Goal: Communication & Community: Answer question/provide support

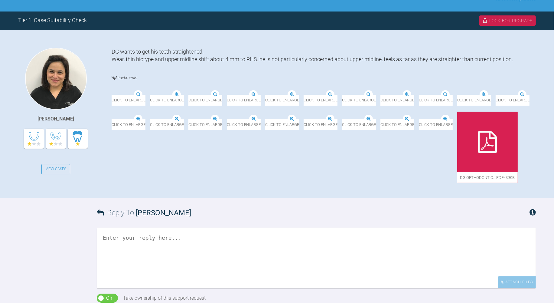
scroll to position [134, 0]
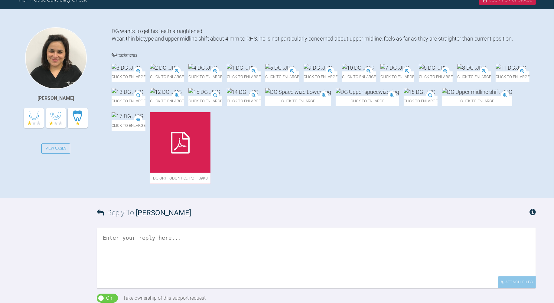
click at [331, 96] on img at bounding box center [298, 92] width 66 height 8
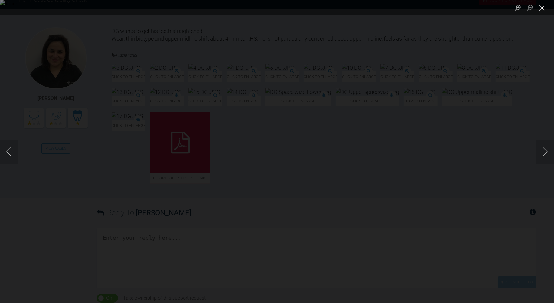
click at [543, 8] on button "Close lightbox" at bounding box center [542, 7] width 12 height 11
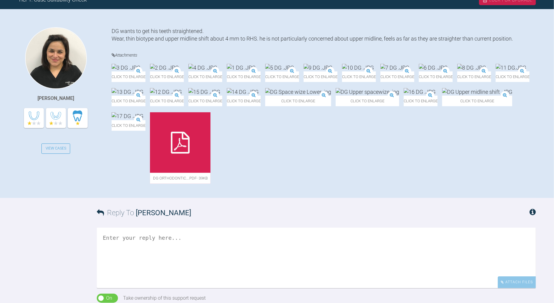
click at [259, 96] on img at bounding box center [243, 92] width 32 height 8
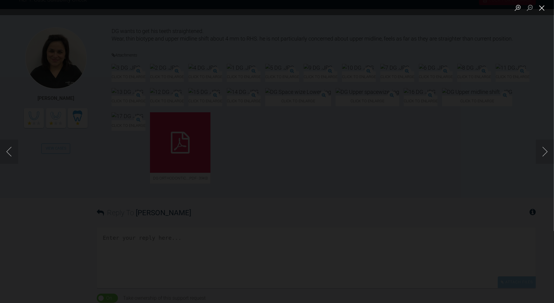
click at [542, 10] on button "Close lightbox" at bounding box center [542, 7] width 12 height 11
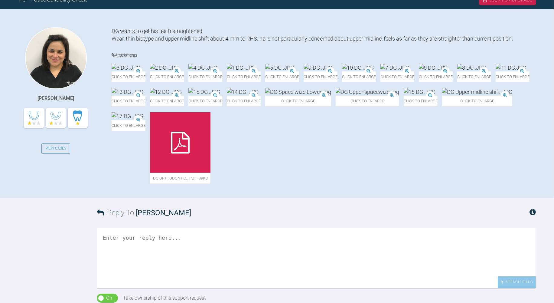
click at [399, 96] on img at bounding box center [368, 92] width 64 height 8
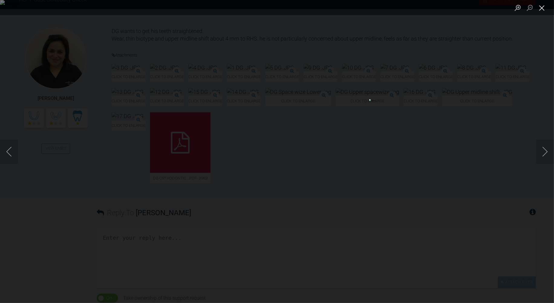
click at [544, 11] on button "Close lightbox" at bounding box center [542, 7] width 12 height 11
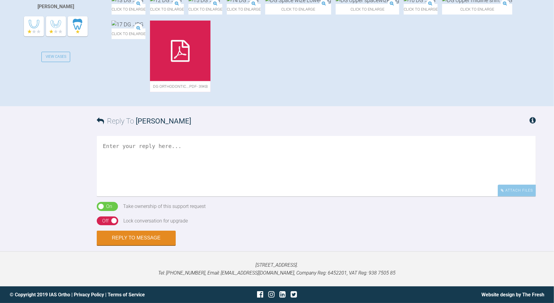
scroll to position [303, 0]
click at [379, 196] on textarea at bounding box center [316, 166] width 439 height 61
click at [285, 196] on textarea "Hi [PERSON_NAME]" at bounding box center [316, 166] width 439 height 61
click at [149, 160] on textarea "Hi [PERSON_NAME], shoudl be treatable but" at bounding box center [316, 166] width 439 height 61
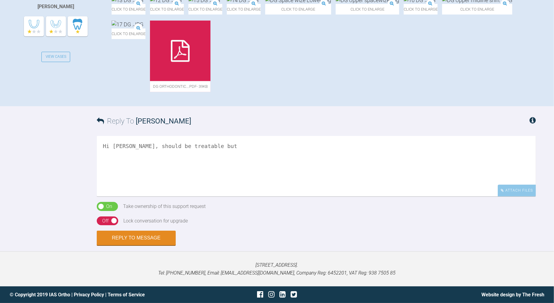
click at [220, 164] on textarea "Hi [PERSON_NAME], should be treatable but" at bounding box center [316, 166] width 439 height 61
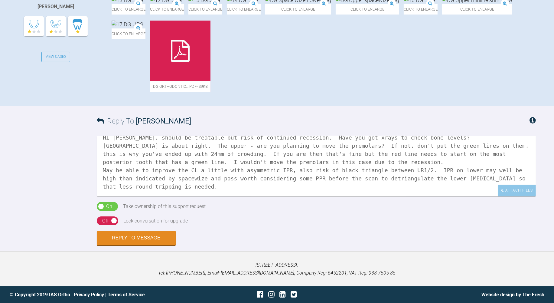
scroll to position [202, 0]
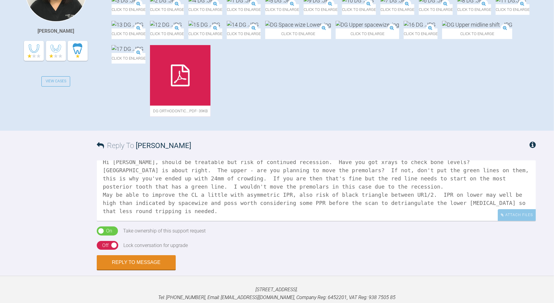
click at [399, 28] on img at bounding box center [368, 25] width 64 height 8
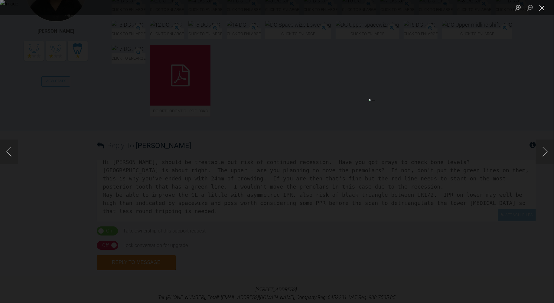
click at [542, 7] on button "Close lightbox" at bounding box center [542, 7] width 12 height 11
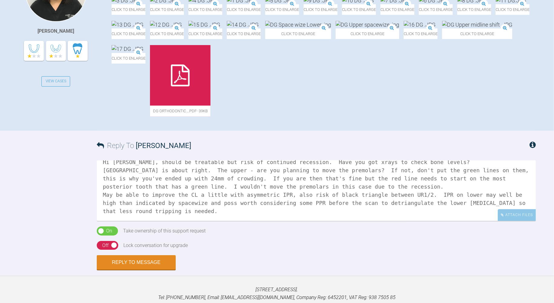
click at [206, 28] on img at bounding box center [204, 25] width 32 height 8
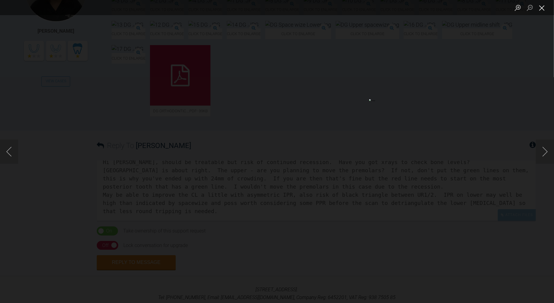
click at [545, 8] on button "Close lightbox" at bounding box center [542, 7] width 12 height 11
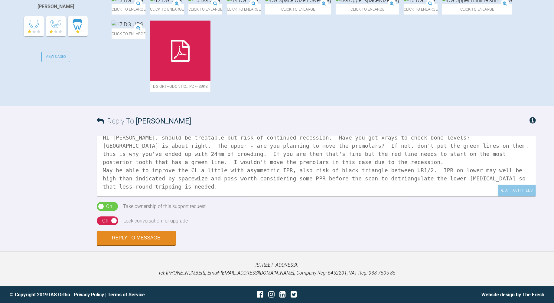
scroll to position [269, 0]
click at [153, 196] on textarea "Hi [PERSON_NAME], should be treatable but risk of continued recession. Have you…" at bounding box center [316, 166] width 439 height 61
click at [211, 81] on div at bounding box center [180, 51] width 61 height 61
click at [84, 101] on div "[PERSON_NAME] View Cases" at bounding box center [64, 18] width 93 height 165
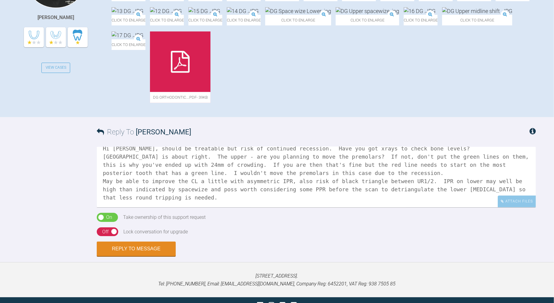
scroll to position [202, 0]
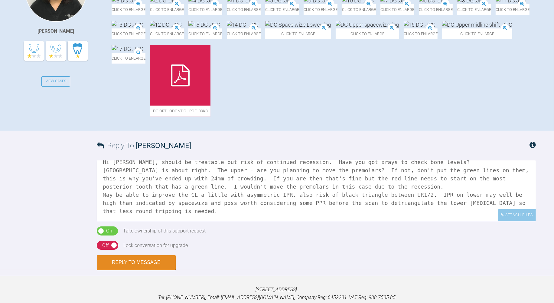
click at [129, 4] on img at bounding box center [126, 1] width 29 height 8
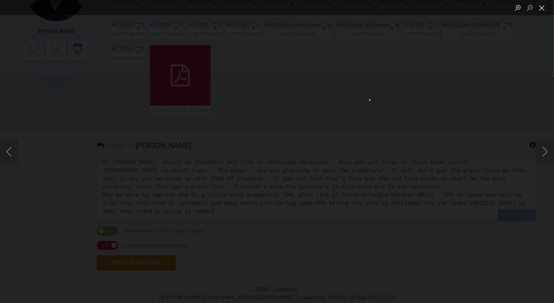
click at [539, 4] on button "Close lightbox" at bounding box center [542, 7] width 12 height 11
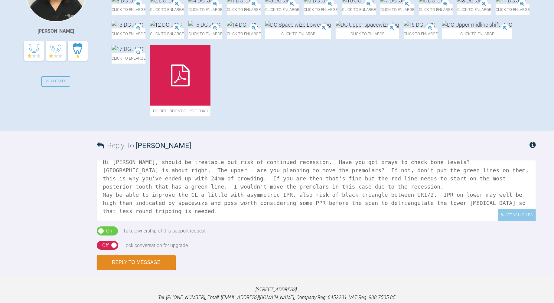
click at [256, 4] on img at bounding box center [241, 1] width 29 height 8
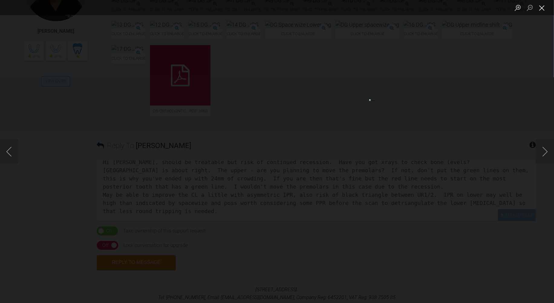
click at [546, 6] on button "Close lightbox" at bounding box center [542, 7] width 12 height 11
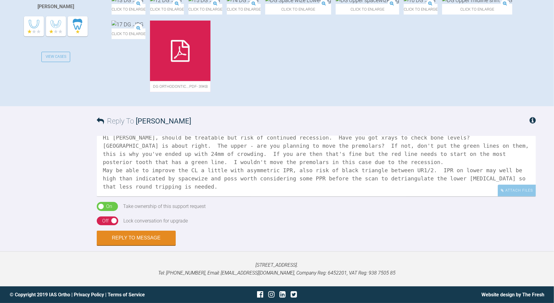
scroll to position [353, 0]
click at [134, 186] on textarea "Hi [PERSON_NAME], should be treatable but risk of continued recession. Have you…" at bounding box center [316, 166] width 439 height 61
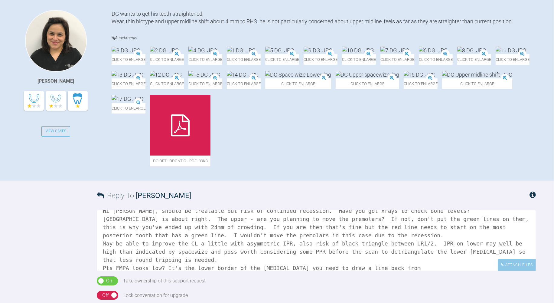
click at [140, 54] on img at bounding box center [126, 51] width 29 height 8
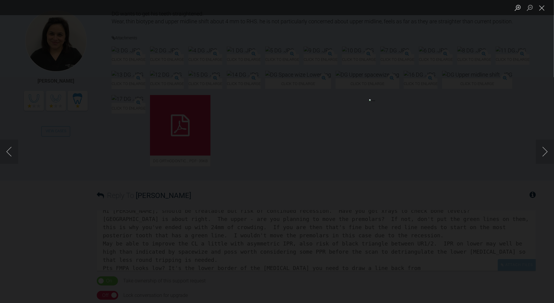
click at [549, 8] on ul "Lightbox" at bounding box center [533, 7] width 42 height 15
click at [546, 7] on button "Close lightbox" at bounding box center [542, 7] width 12 height 11
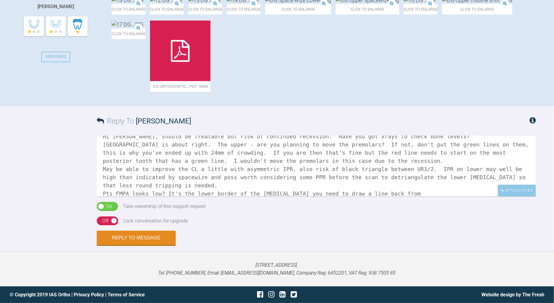
scroll to position [353, 0]
click at [507, 192] on div "Attach Files" at bounding box center [517, 191] width 38 height 12
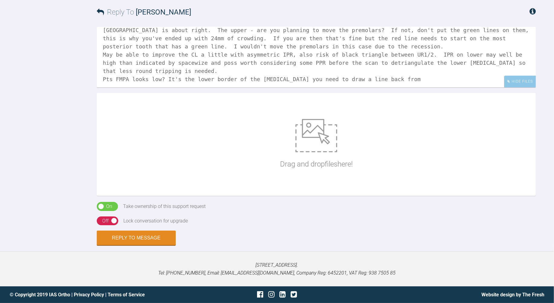
scroll to position [17, 0]
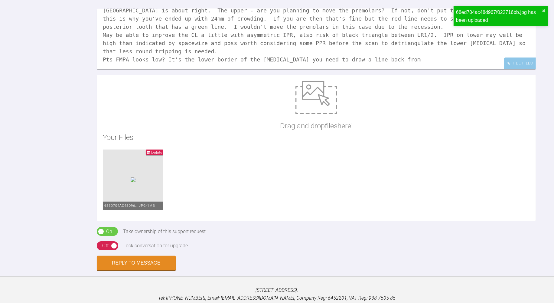
click at [390, 69] on textarea "Hi [PERSON_NAME], should be treatable but risk of continued recession. Have you…" at bounding box center [316, 39] width 439 height 61
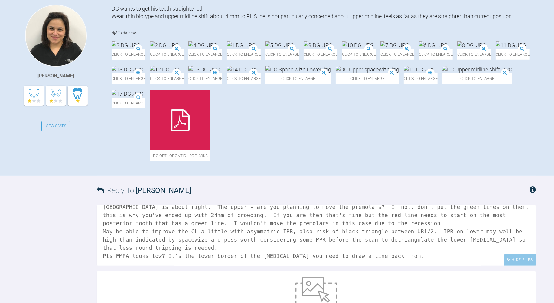
scroll to position [152, 0]
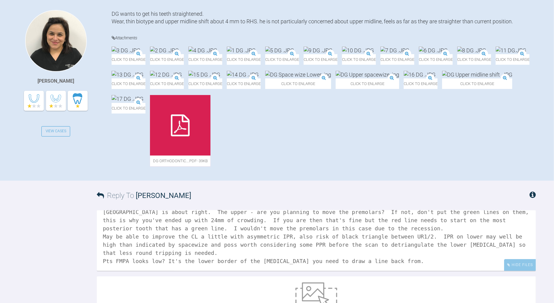
click at [333, 54] on img at bounding box center [318, 51] width 29 height 8
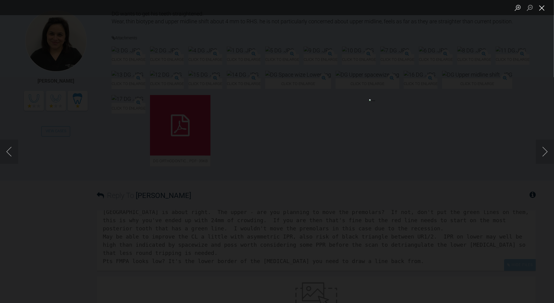
click at [543, 8] on button "Close lightbox" at bounding box center [542, 7] width 12 height 11
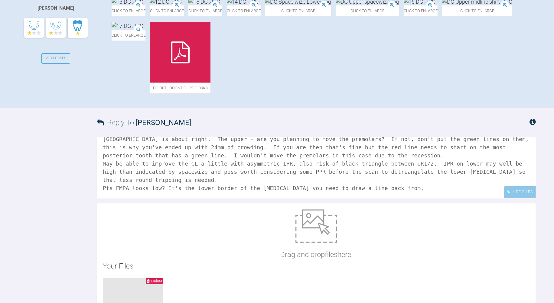
scroll to position [353, 0]
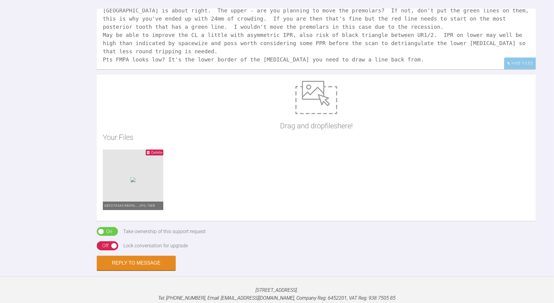
click at [437, 69] on textarea "Hi [PERSON_NAME], should be treatable but risk of continued recession. Have you…" at bounding box center [316, 39] width 439 height 61
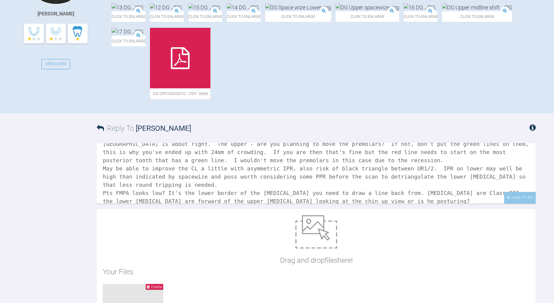
click at [436, 11] on img at bounding box center [420, 8] width 32 height 8
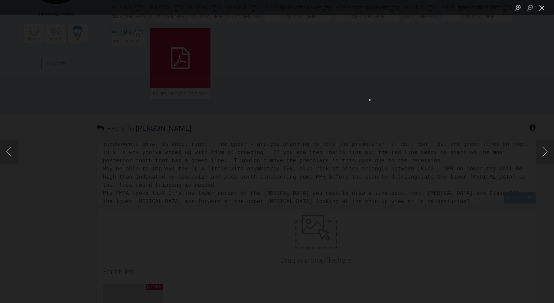
click at [542, 6] on button "Close lightbox" at bounding box center [542, 7] width 12 height 11
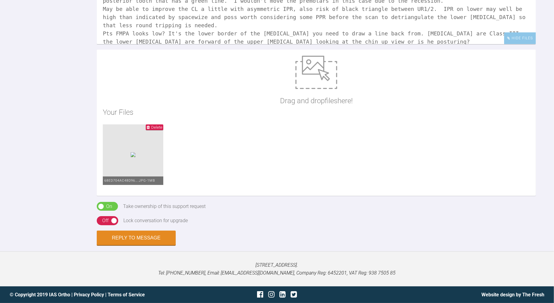
scroll to position [387, 0]
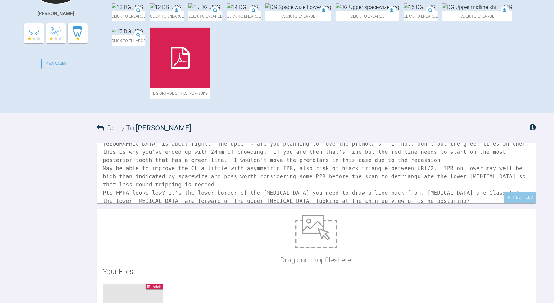
scroll to position [219, 0]
click at [436, 11] on img at bounding box center [420, 8] width 32 height 8
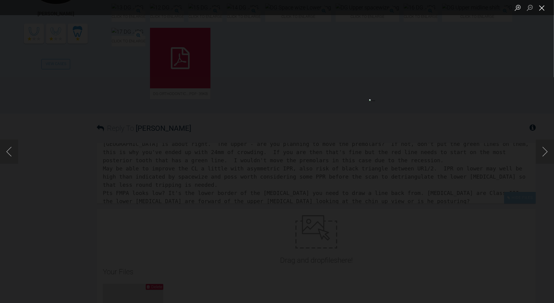
click at [541, 9] on button "Close lightbox" at bounding box center [542, 7] width 12 height 11
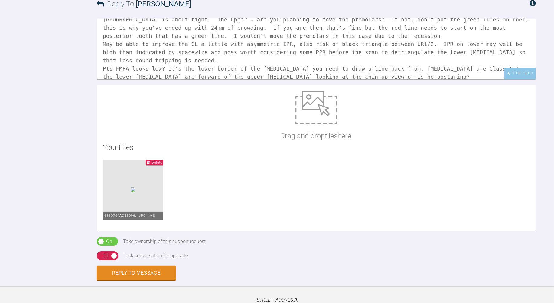
scroll to position [353, 0]
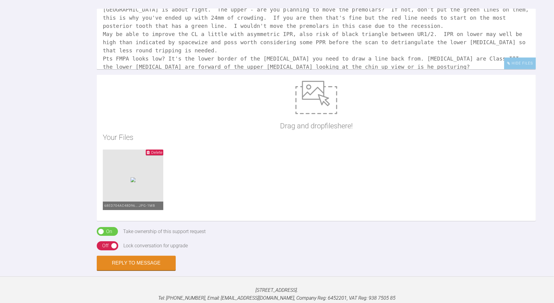
click at [356, 69] on textarea "Hi [PERSON_NAME], should be treatable but risk of continued recession. Have you…" at bounding box center [316, 39] width 439 height 61
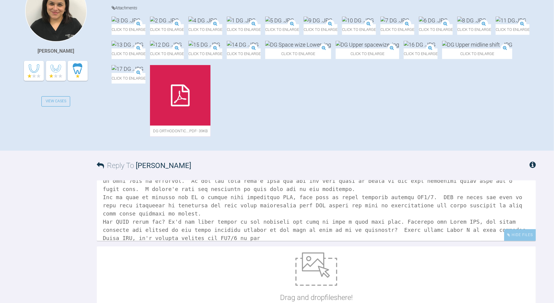
scroll to position [152, 0]
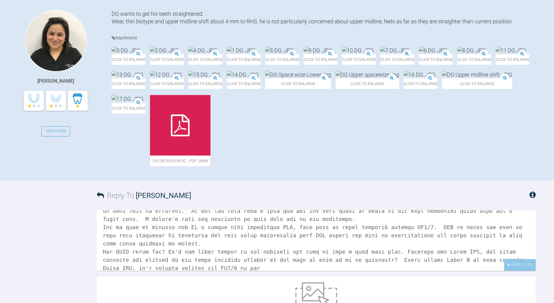
click at [82, 175] on div "[PERSON_NAME] View Cases" at bounding box center [64, 92] width 93 height 165
click at [57, 175] on div "[PERSON_NAME] View Cases" at bounding box center [64, 92] width 93 height 165
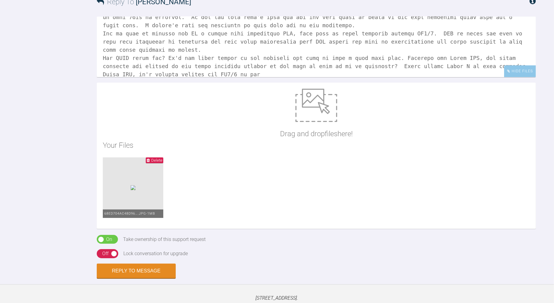
scroll to position [387, 0]
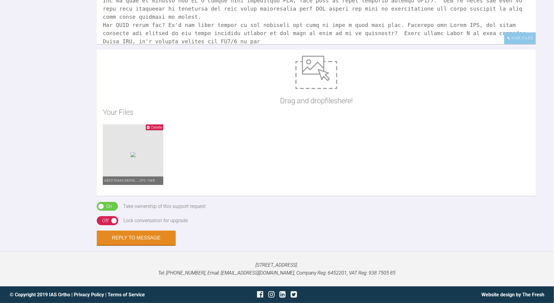
click at [188, 44] on textarea at bounding box center [316, 14] width 439 height 61
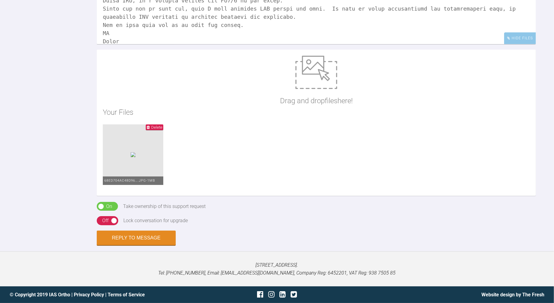
scroll to position [505, 0]
type textarea "Hi [PERSON_NAME], should be treatable but risk of continued recession. Have you…"
click at [103, 218] on div "Off" at bounding box center [105, 221] width 6 height 8
click at [129, 237] on button "Reply to Message" at bounding box center [136, 238] width 79 height 15
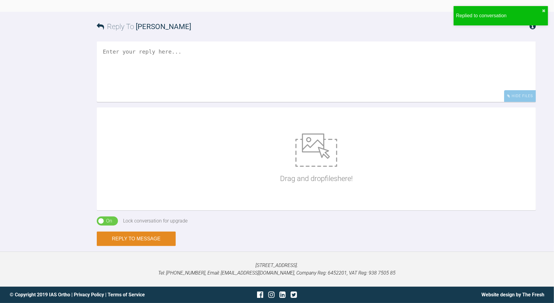
scroll to position [572, 0]
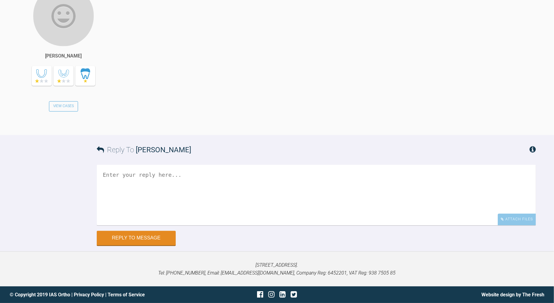
scroll to position [3959, 0]
click at [272, 225] on textarea at bounding box center [316, 195] width 439 height 61
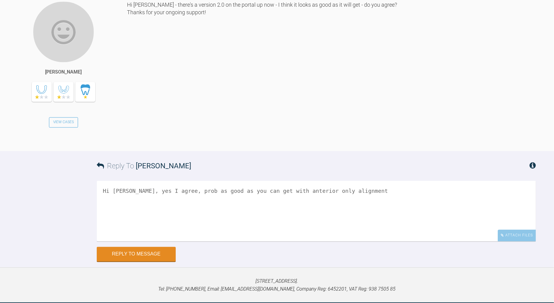
scroll to position [4019, 0]
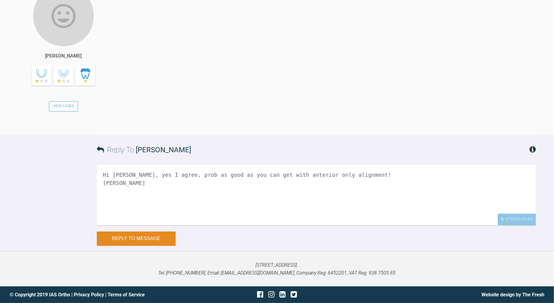
type textarea "Hi [PERSON_NAME], yes I agree, prob as good as you can get with anterior only a…"
click at [152, 239] on button "Reply to Message" at bounding box center [136, 238] width 79 height 15
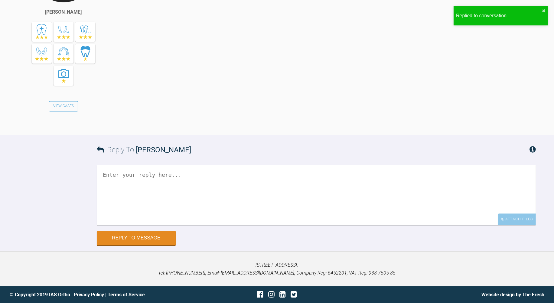
scroll to position [4266, 0]
